Goal: Task Accomplishment & Management: Use online tool/utility

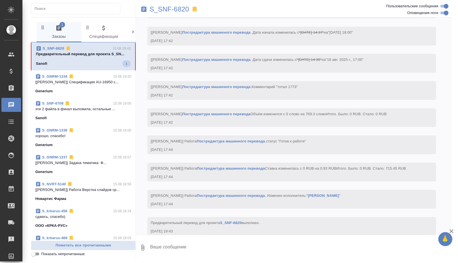
scroll to position [1187, 0]
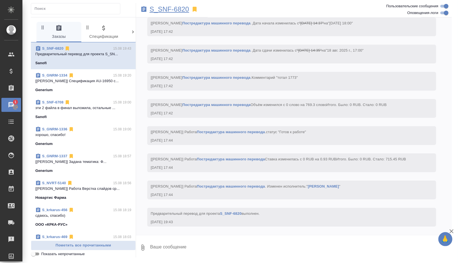
click at [166, 11] on p "S_SNF-6820" at bounding box center [169, 9] width 40 height 6
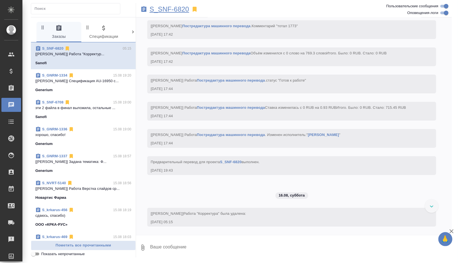
scroll to position [1239, 0]
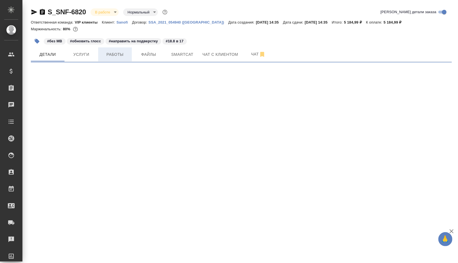
click at [122, 58] on button "Работы" at bounding box center [115, 54] width 34 height 14
select select "RU"
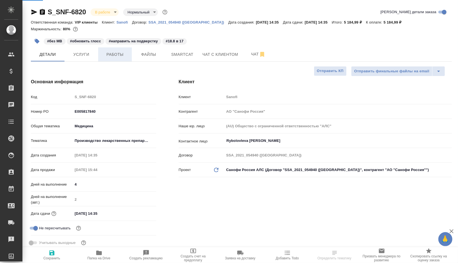
type input "[PERSON_NAME]"
type textarea "x"
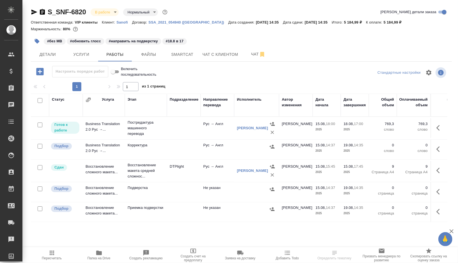
click at [40, 146] on input "checkbox" at bounding box center [40, 146] width 5 height 5
checkbox input "true"
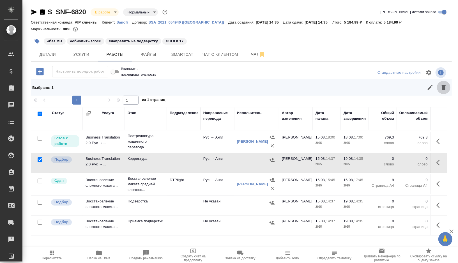
click at [444, 90] on icon "button" at bounding box center [443, 87] width 7 height 7
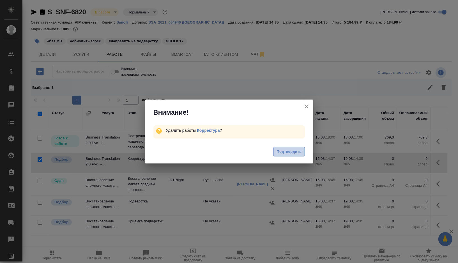
click at [294, 153] on span "Подтвердить" at bounding box center [288, 152] width 25 height 6
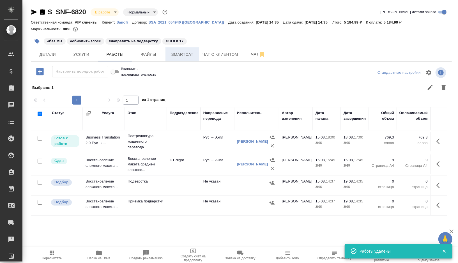
click at [183, 55] on span "Smartcat" at bounding box center [182, 54] width 27 height 7
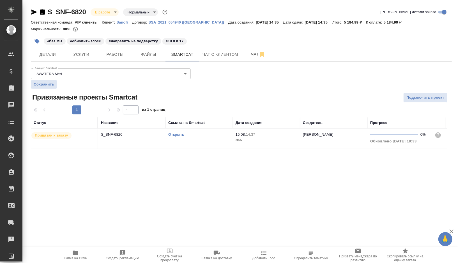
click at [175, 134] on link "Открыть" at bounding box center [176, 134] width 16 height 4
click at [36, 38] on icon "button" at bounding box center [37, 41] width 6 height 6
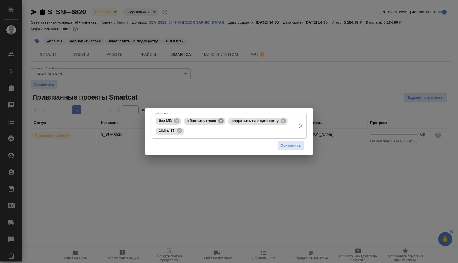
click at [221, 118] on icon at bounding box center [221, 121] width 6 height 6
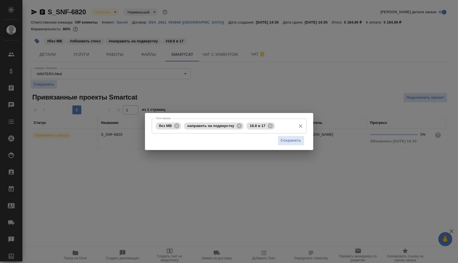
click at [282, 130] on input "Тэги заказа" at bounding box center [284, 126] width 17 height 10
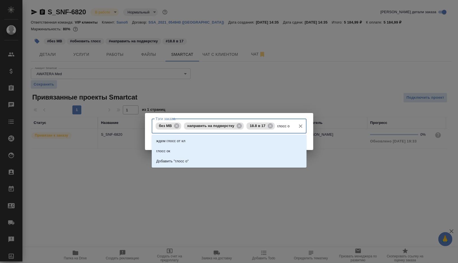
type input "глосс ок"
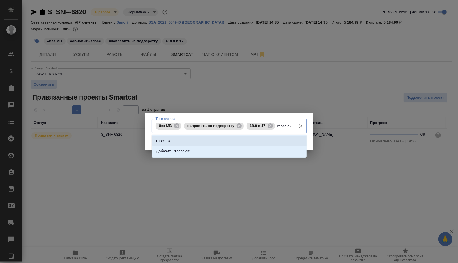
click at [217, 141] on li "глосс ок" at bounding box center [229, 141] width 155 height 10
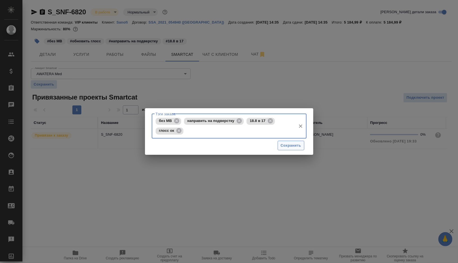
click at [283, 147] on span "Сохранить" at bounding box center [291, 145] width 20 height 6
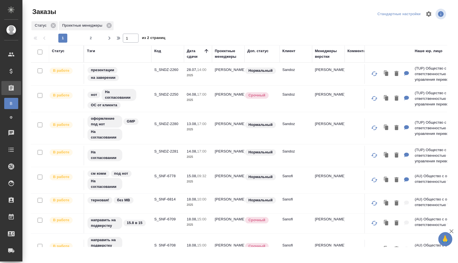
click at [161, 84] on td "S_SNF-6709" at bounding box center [167, 74] width 33 height 20
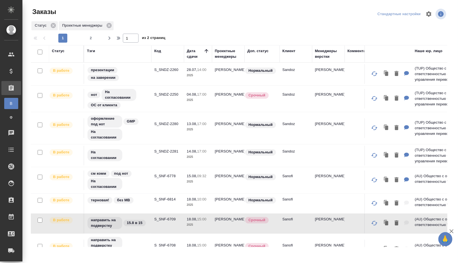
click at [161, 84] on td "S_SNF-6709" at bounding box center [167, 74] width 33 height 20
click at [232, 55] on div "Проектные менеджеры" at bounding box center [228, 53] width 27 height 11
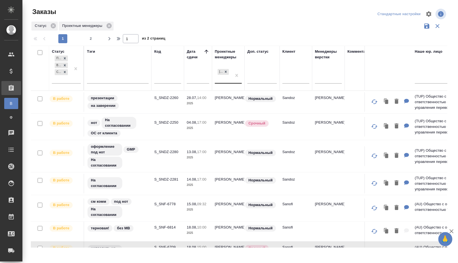
click at [226, 79] on div "Горшкова Валентина" at bounding box center [223, 75] width 17 height 15
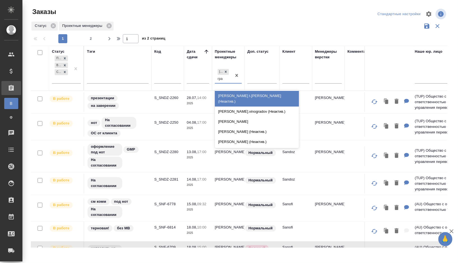
type input "граб"
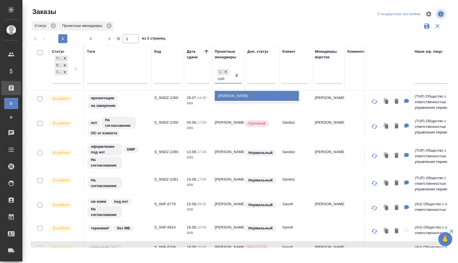
click at [228, 96] on div "[PERSON_NAME]" at bounding box center [257, 96] width 84 height 10
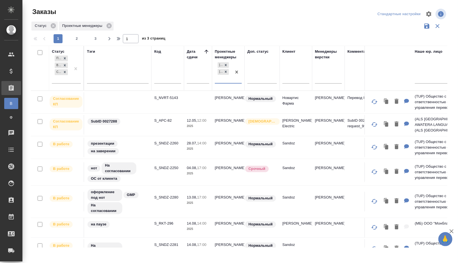
click at [223, 50] on div "Проектные менеджеры" at bounding box center [228, 54] width 27 height 11
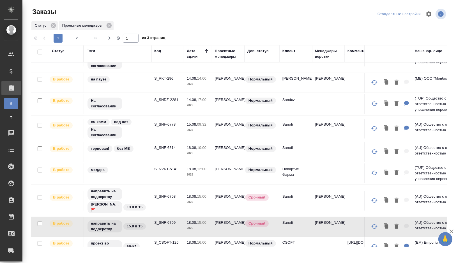
scroll to position [122, 0]
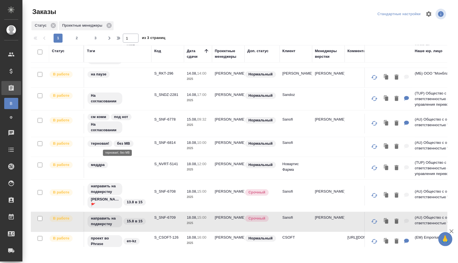
click at [146, 145] on div "терновая! без МВ" at bounding box center [118, 144] width 62 height 8
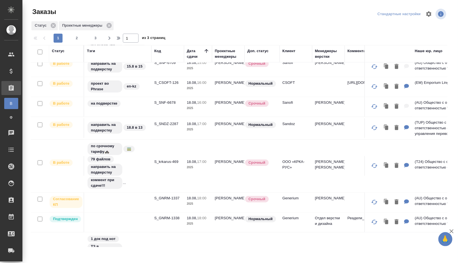
scroll to position [284, 0]
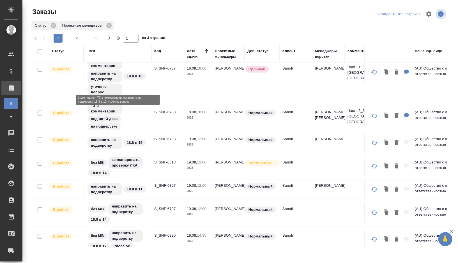
scroll to position [465, 0]
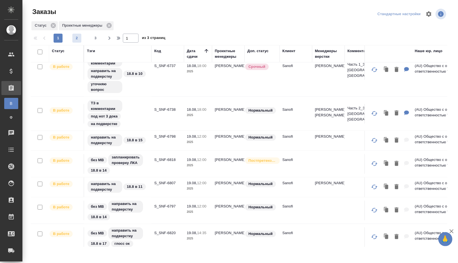
click at [78, 39] on span "2" at bounding box center [76, 38] width 9 height 6
type input "2"
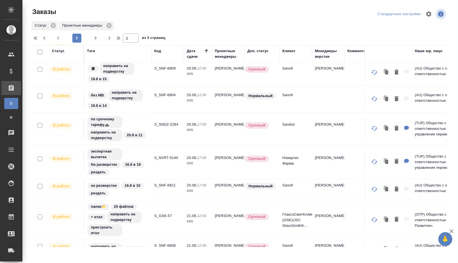
scroll to position [142, 0]
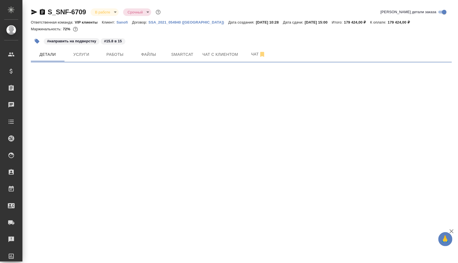
select select "RU"
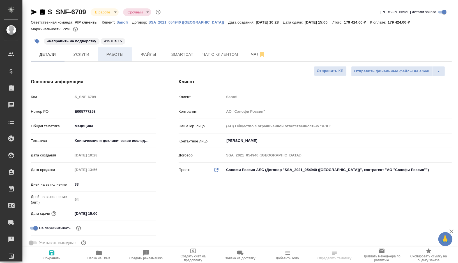
type textarea "x"
click at [116, 58] on button "Работы" at bounding box center [115, 54] width 34 height 14
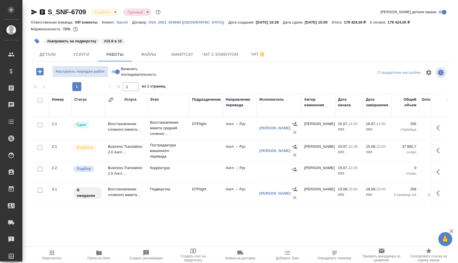
click at [40, 168] on input "checkbox" at bounding box center [40, 169] width 5 height 5
checkbox input "true"
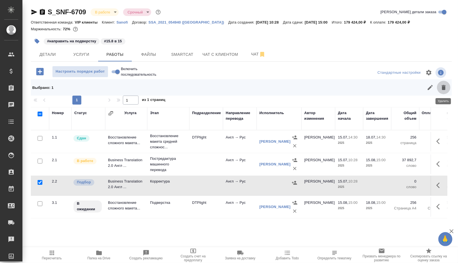
click at [445, 87] on icon "button" at bounding box center [444, 87] width 4 height 5
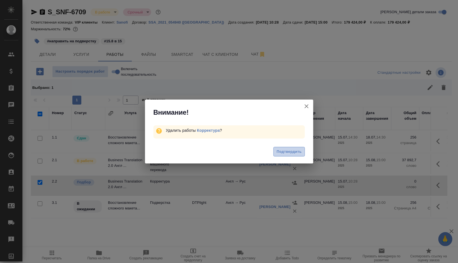
click at [285, 151] on span "Подтвердить" at bounding box center [288, 152] width 25 height 6
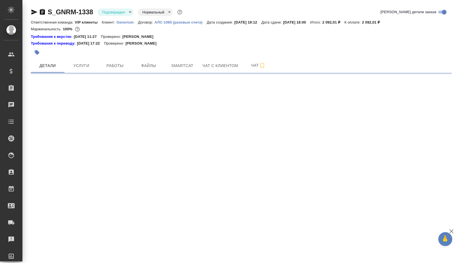
select select "RU"
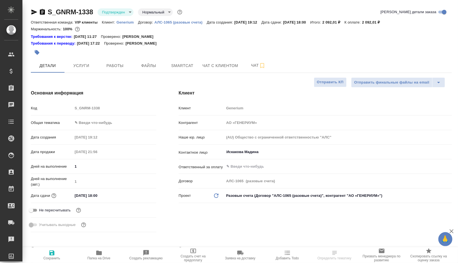
type textarea "x"
click at [255, 64] on span "Чат" at bounding box center [258, 65] width 27 height 7
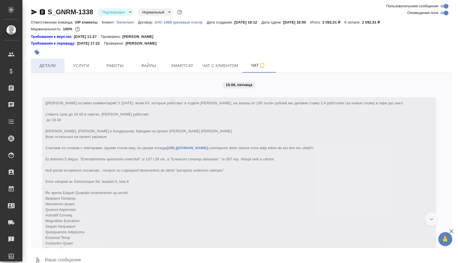
click at [56, 67] on span "Детали" at bounding box center [47, 65] width 27 height 7
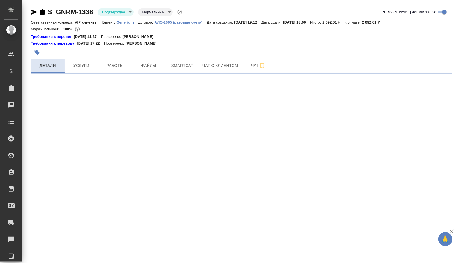
select select "RU"
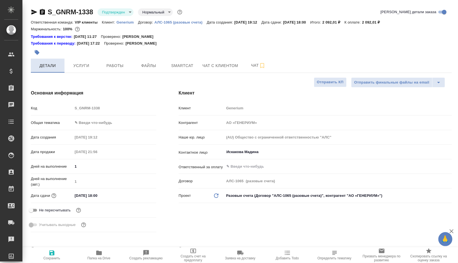
type textarea "x"
click at [101, 253] on icon "button" at bounding box center [99, 253] width 6 height 4
type textarea "x"
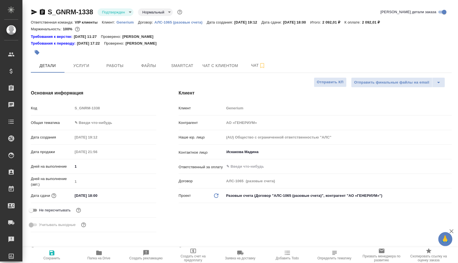
type textarea "x"
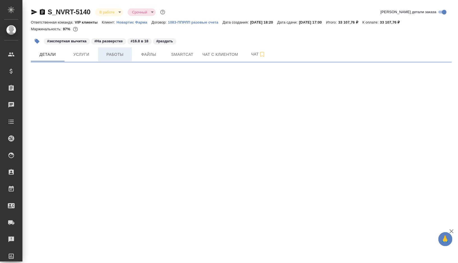
select select "RU"
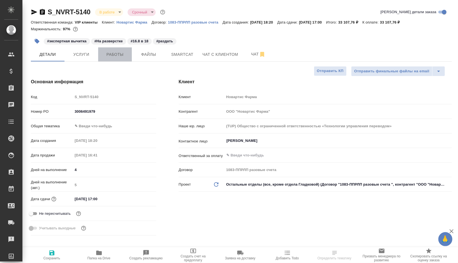
click at [119, 56] on span "Работы" at bounding box center [114, 54] width 27 height 7
type textarea "x"
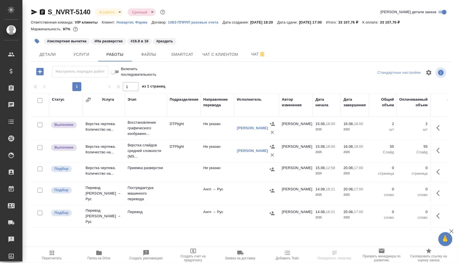
click at [38, 168] on input "checkbox" at bounding box center [40, 169] width 5 height 5
checkbox input "true"
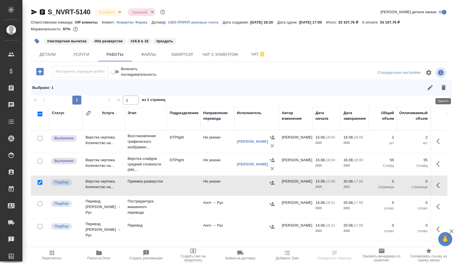
click at [446, 89] on icon "button" at bounding box center [443, 87] width 7 height 7
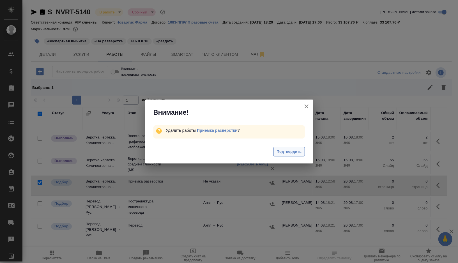
click at [293, 152] on span "Подтвердить" at bounding box center [288, 152] width 25 height 6
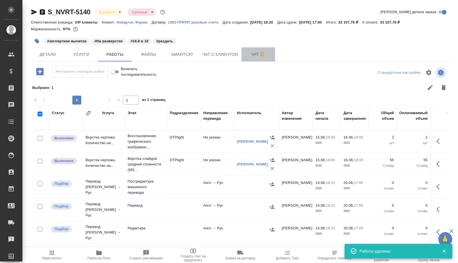
click at [250, 53] on span "Чат" at bounding box center [258, 54] width 27 height 7
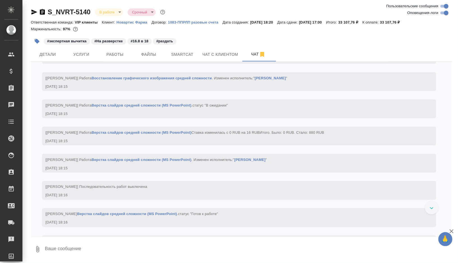
scroll to position [1942, 0]
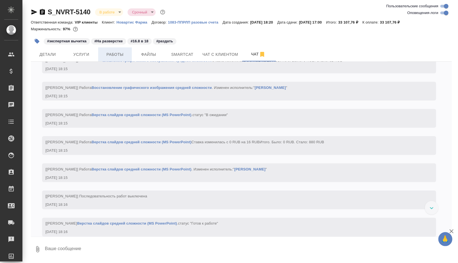
click at [117, 51] on span "Работы" at bounding box center [114, 54] width 27 height 7
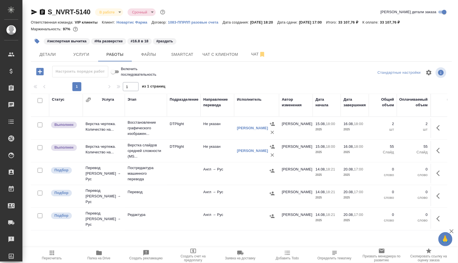
click at [188, 130] on td "DTPlight" at bounding box center [184, 128] width 34 height 20
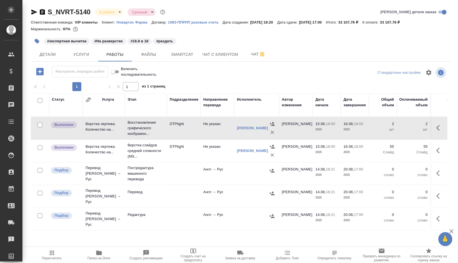
click at [188, 130] on td "DTPlight" at bounding box center [184, 128] width 34 height 20
click at [187, 138] on td "DTPlight" at bounding box center [184, 128] width 34 height 20
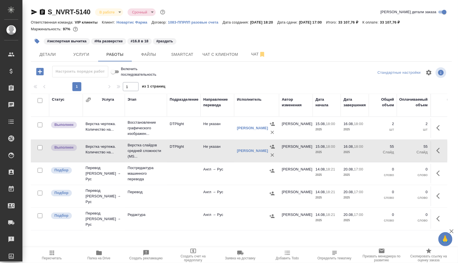
click at [195, 138] on td "DTPlight" at bounding box center [184, 128] width 34 height 20
click at [38, 43] on icon "button" at bounding box center [37, 41] width 5 height 5
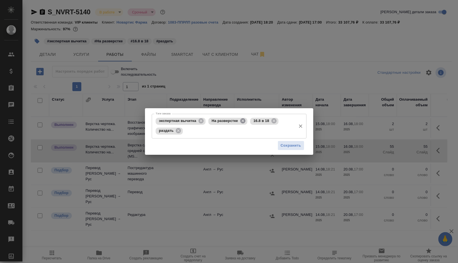
click at [244, 123] on icon at bounding box center [242, 120] width 5 height 5
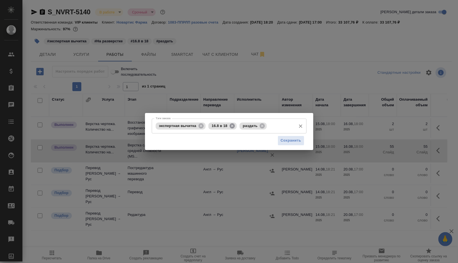
click at [232, 126] on icon at bounding box center [232, 126] width 6 height 6
click at [290, 141] on span "Сохранить" at bounding box center [291, 140] width 20 height 6
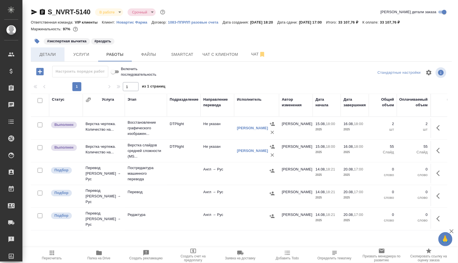
click at [54, 59] on button "Детали" at bounding box center [48, 54] width 34 height 14
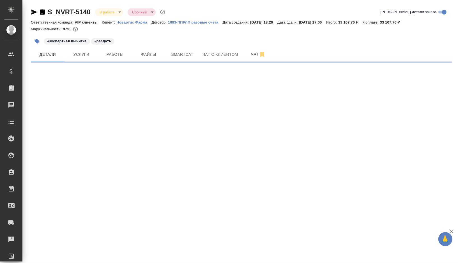
select select "RU"
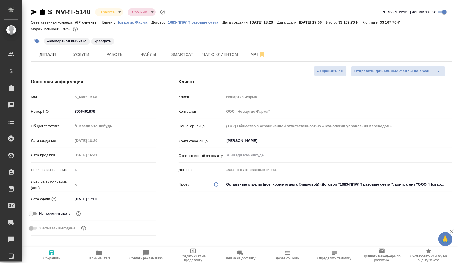
type textarea "x"
click at [83, 125] on body "🙏 .cls-1 fill:#fff; AWATERA Gorshkova Valentina Клиенты Спецификации Заказы 0 Ч…" at bounding box center [229, 131] width 458 height 263
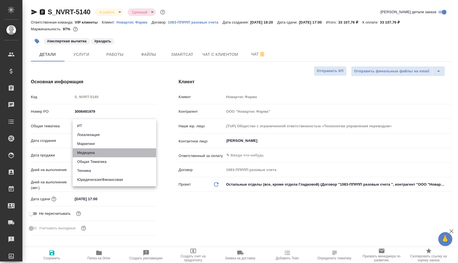
click at [86, 154] on li "Медицина" at bounding box center [115, 152] width 84 height 9
type input "med"
type textarea "x"
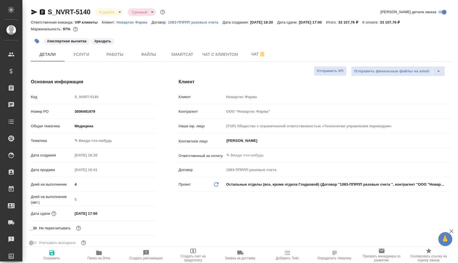
click at [100, 141] on body "🙏 .cls-1 fill:#fff; AWATERA Gorshkova Valentina Клиенты Спецификации Заказы 0 Ч…" at bounding box center [229, 131] width 458 height 263
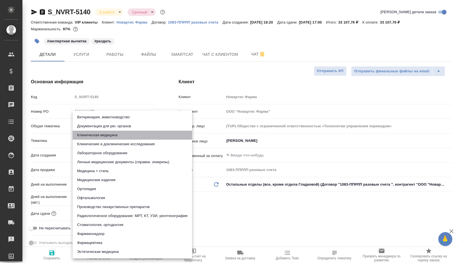
click at [108, 138] on li "Клиническая медицина" at bounding box center [132, 135] width 119 height 9
type textarea "x"
type input "6012b22f65f4b37c408fd6e5"
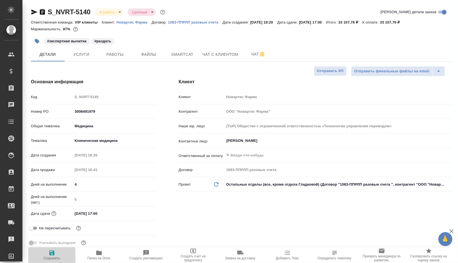
click at [51, 253] on icon "button" at bounding box center [51, 252] width 5 height 5
type textarea "x"
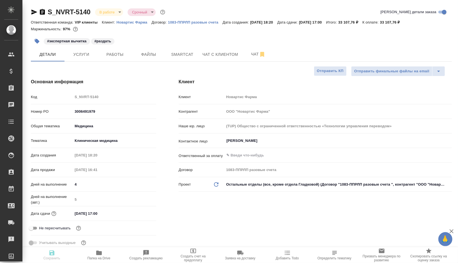
type textarea "x"
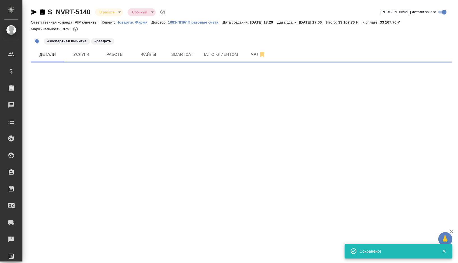
select select "RU"
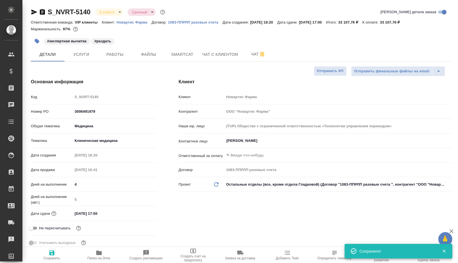
type textarea "x"
click at [174, 51] on span "Smartcat" at bounding box center [182, 54] width 27 height 7
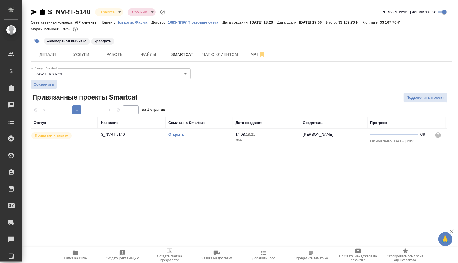
click at [174, 134] on link "Открыть" at bounding box center [176, 134] width 16 height 4
click at [202, 140] on td "Открыть" at bounding box center [198, 139] width 67 height 20
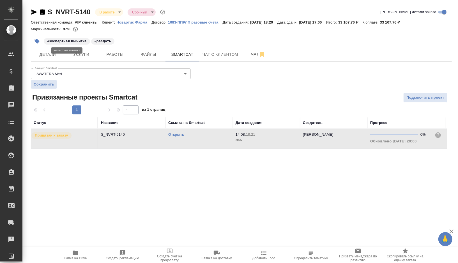
click at [41, 41] on button "button" at bounding box center [37, 41] width 12 height 12
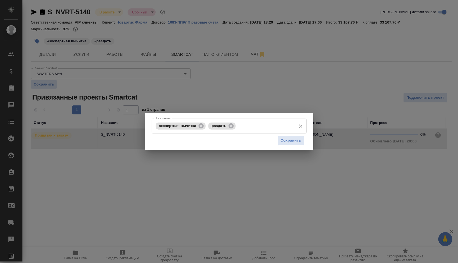
click at [251, 130] on input "Тэги заказа" at bounding box center [265, 126] width 56 height 10
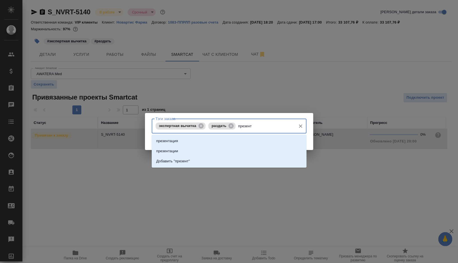
type input "презента"
click at [196, 141] on li "презентация" at bounding box center [229, 141] width 155 height 10
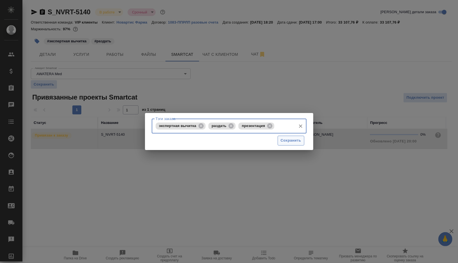
click at [287, 143] on span "Сохранить" at bounding box center [291, 140] width 20 height 6
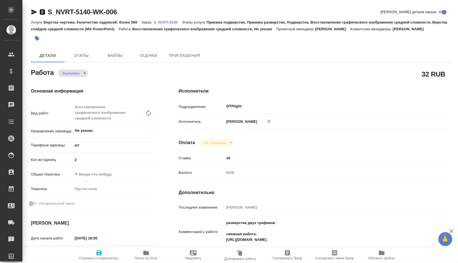
type textarea "x"
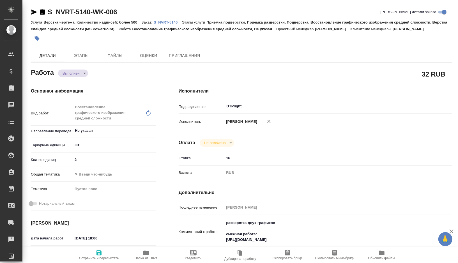
type textarea "x"
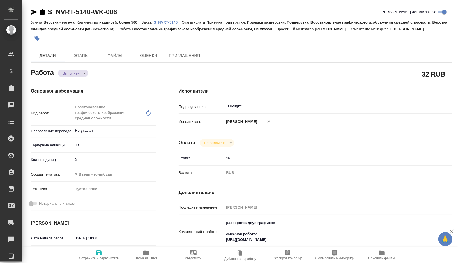
type textarea "x"
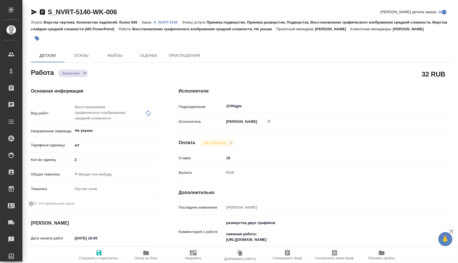
type textarea "x"
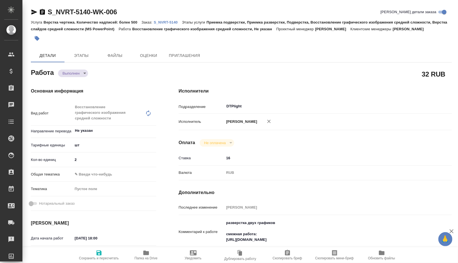
type textarea "x"
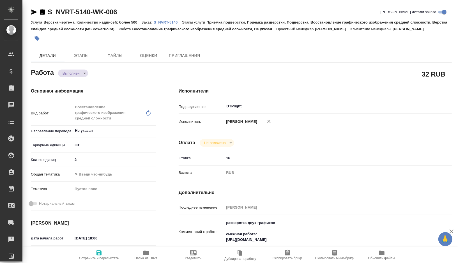
type textarea "x"
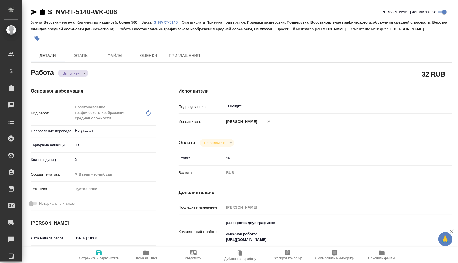
type textarea "x"
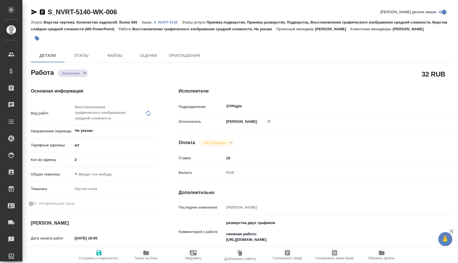
click at [149, 257] on span "Папка на Drive" at bounding box center [146, 258] width 23 height 4
type textarea "x"
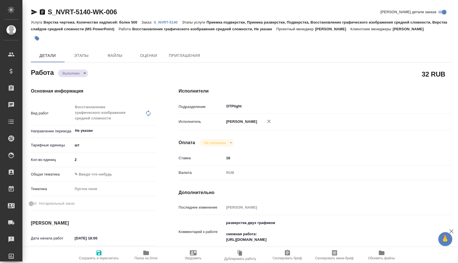
type textarea "x"
click at [147, 256] on span "Папка на Drive" at bounding box center [146, 258] width 23 height 4
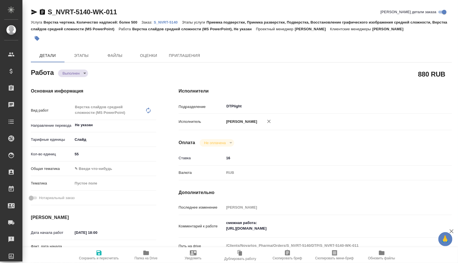
type textarea "x"
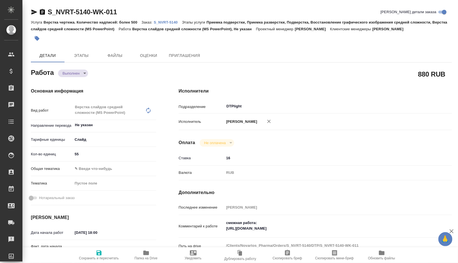
type textarea "x"
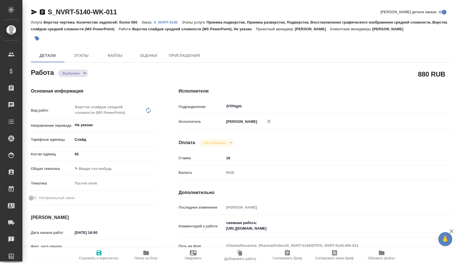
type textarea "x"
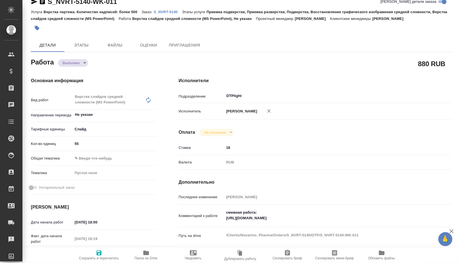
scroll to position [13, 0]
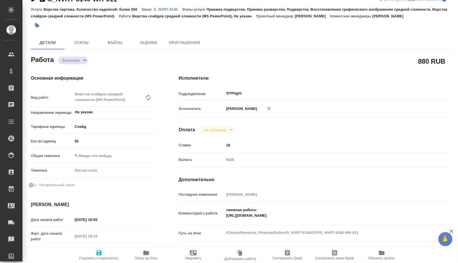
type textarea "x"
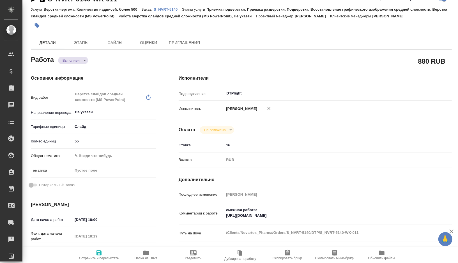
type textarea "x"
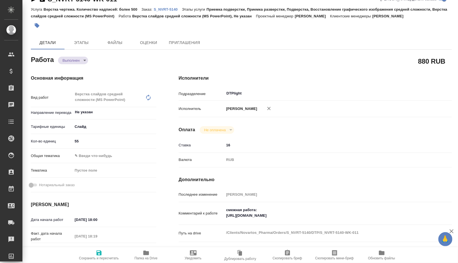
type textarea "x"
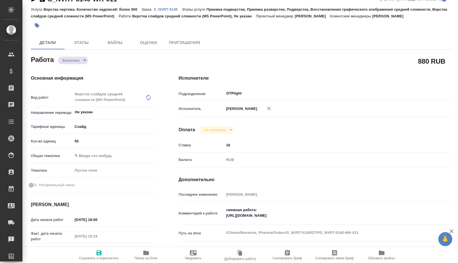
click at [144, 257] on span "Папка на Drive" at bounding box center [146, 258] width 23 height 4
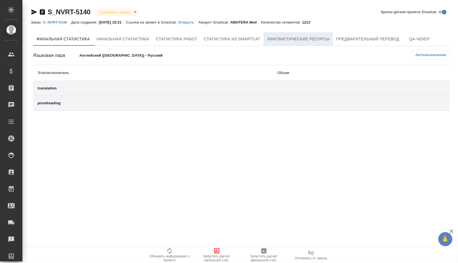
click at [317, 42] on span "Лингвистические ресурсы" at bounding box center [298, 39] width 63 height 7
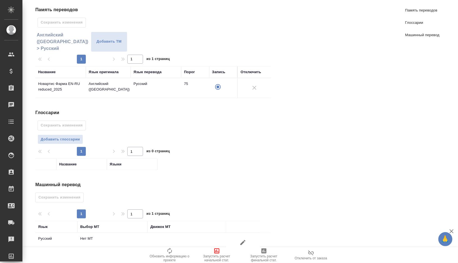
scroll to position [62, 0]
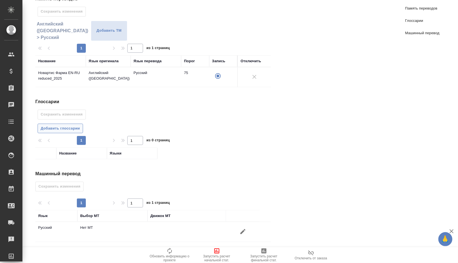
click at [70, 126] on span "Добавить глоссарии" at bounding box center [60, 128] width 39 height 6
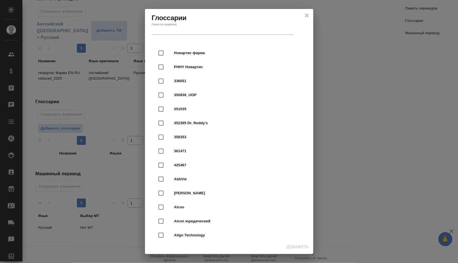
click at [182, 57] on div "Новартис фарма" at bounding box center [229, 53] width 150 height 14
checkbox input "true"
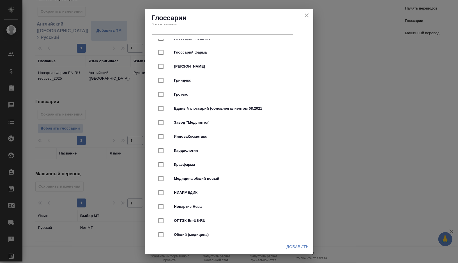
scroll to position [1531, 0]
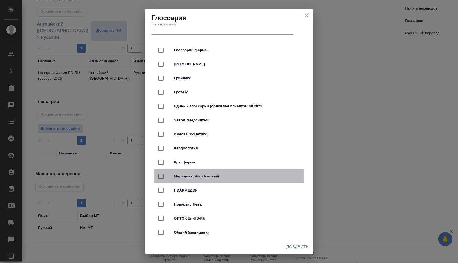
click at [205, 176] on span "Медицина общий новый" at bounding box center [237, 177] width 126 height 6
checkbox input "true"
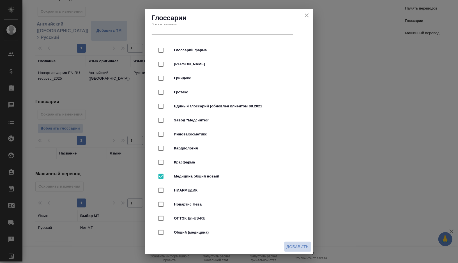
click at [296, 249] on span "Добавить" at bounding box center [298, 246] width 22 height 7
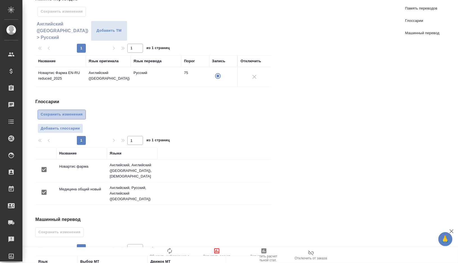
click at [80, 117] on button "Сохранить изменения" at bounding box center [62, 115] width 48 height 10
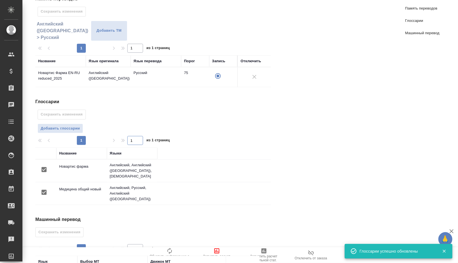
scroll to position [101, 0]
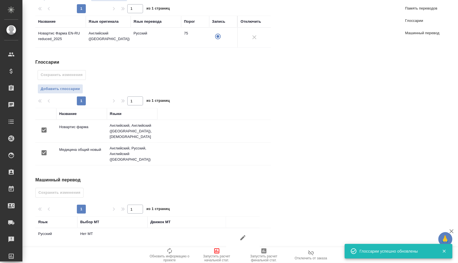
click at [244, 234] on icon "button" at bounding box center [242, 237] width 7 height 7
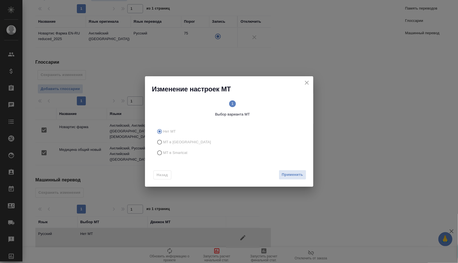
click at [165, 150] on label "МТ в Smartcat" at bounding box center [228, 152] width 148 height 11
click at [163, 150] on input "МТ в Smartcat" at bounding box center [158, 152] width 9 height 11
radio input "true"
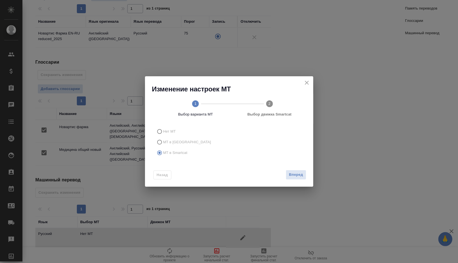
click at [272, 105] on circle at bounding box center [269, 103] width 7 height 7
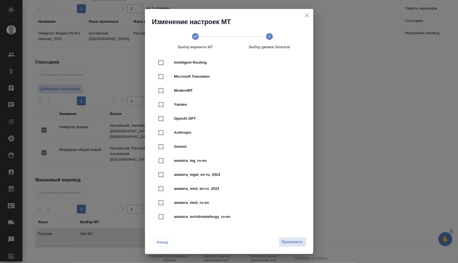
scroll to position [96, 0]
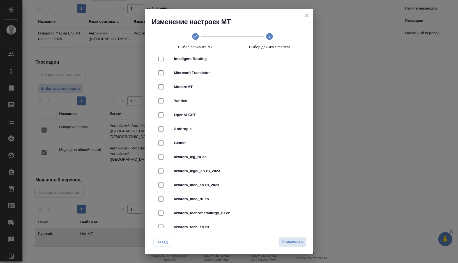
click at [210, 181] on div "awatera_med_en-ru_2023" at bounding box center [229, 185] width 150 height 14
checkbox input "true"
click at [285, 243] on span "Применить" at bounding box center [292, 242] width 21 height 6
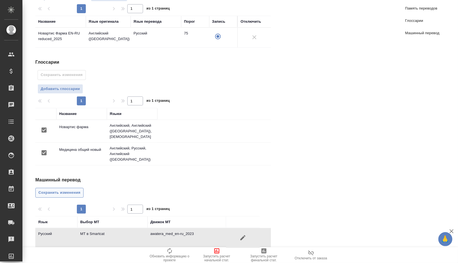
click at [72, 190] on span "Сохранить изменения" at bounding box center [59, 193] width 42 height 6
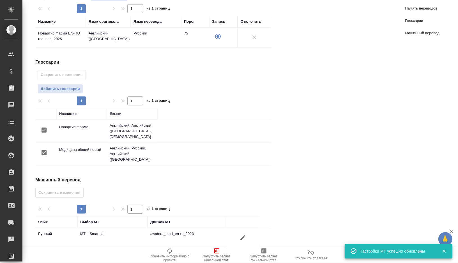
scroll to position [0, 0]
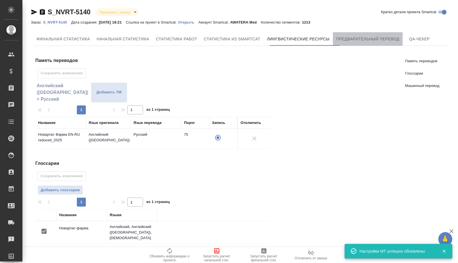
click at [362, 38] on span "Предварительный перевод" at bounding box center [367, 39] width 63 height 7
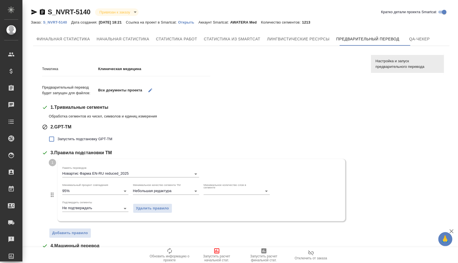
scroll to position [5, 0]
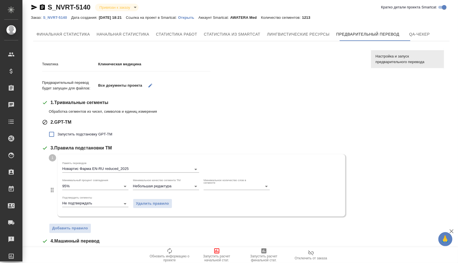
click at [90, 133] on span "Запустить подстановку GPT-TM" at bounding box center [84, 134] width 55 height 6
click at [57, 133] on input "Запустить подстановку GPT-TM" at bounding box center [52, 134] width 12 height 12
checkbox input "true"
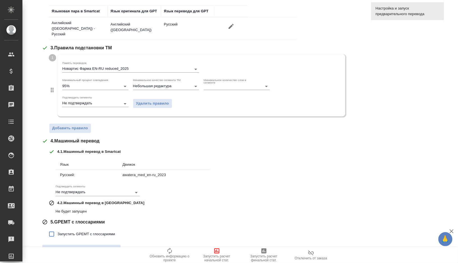
scroll to position [157, 0]
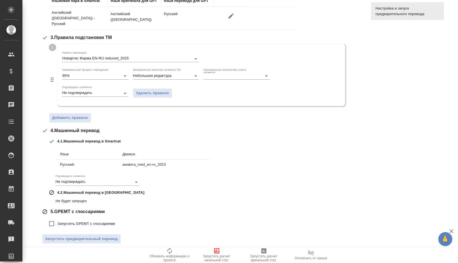
click at [65, 221] on span "Запустить GPEMT с глоссариями" at bounding box center [85, 224] width 57 height 6
click at [57, 220] on input "Запустить GPEMT с глоссариями" at bounding box center [52, 224] width 12 height 12
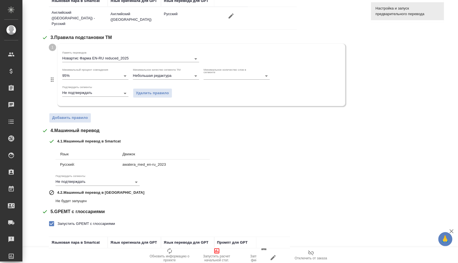
scroll to position [195, 0]
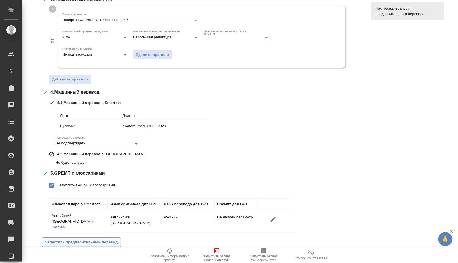
click at [68, 239] on span "Запустить предварительный перевод" at bounding box center [81, 242] width 73 height 6
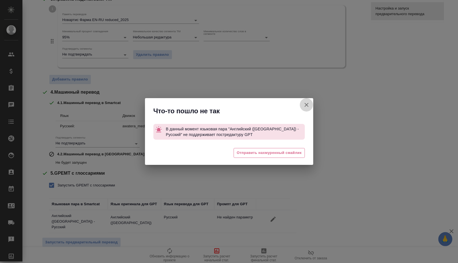
click at [307, 105] on icon "button" at bounding box center [306, 105] width 4 height 4
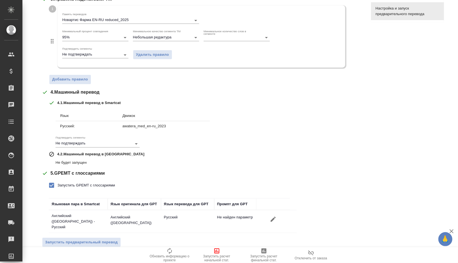
click at [80, 183] on span "Запустить GPEMT с глоссариями" at bounding box center [85, 186] width 57 height 6
click at [57, 180] on input "Запустить GPEMT с глоссариями" at bounding box center [52, 185] width 12 height 12
checkbox input "false"
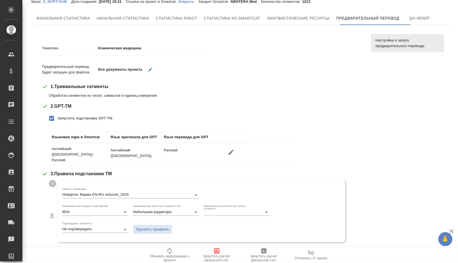
scroll to position [0, 0]
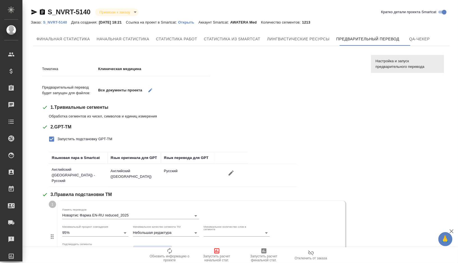
click at [64, 135] on label "Запустить подстановку GPT-TM" at bounding box center [79, 139] width 66 height 12
click at [57, 135] on input "Запустить подстановку GPT-TM" at bounding box center [52, 139] width 12 height 12
checkbox input "false"
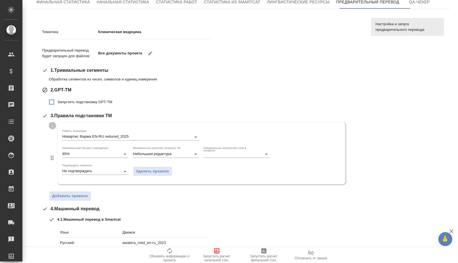
scroll to position [118, 0]
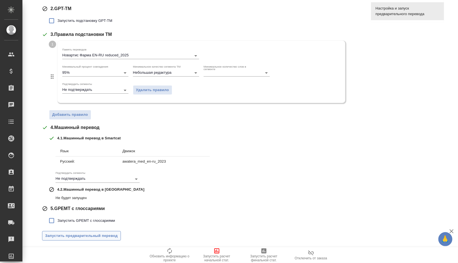
click at [56, 235] on span "Запустить предварительный перевод" at bounding box center [81, 236] width 73 height 6
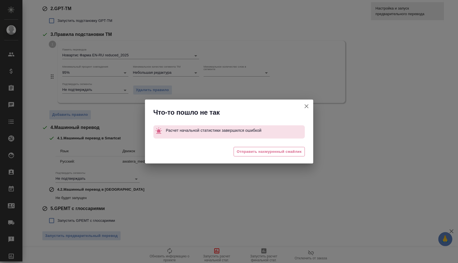
click at [307, 105] on icon "button" at bounding box center [306, 106] width 4 height 4
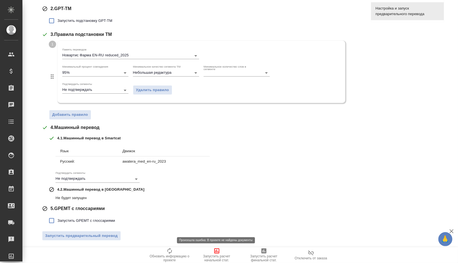
click at [213, 252] on span "Запустить расчет начальной стат." at bounding box center [217, 255] width 40 height 15
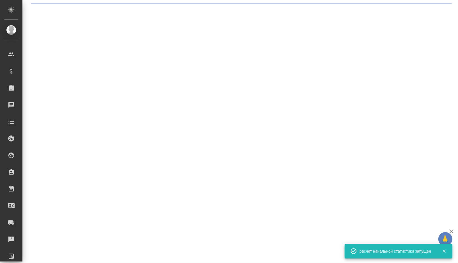
scroll to position [0, 0]
